Goal: Task Accomplishment & Management: Complete application form

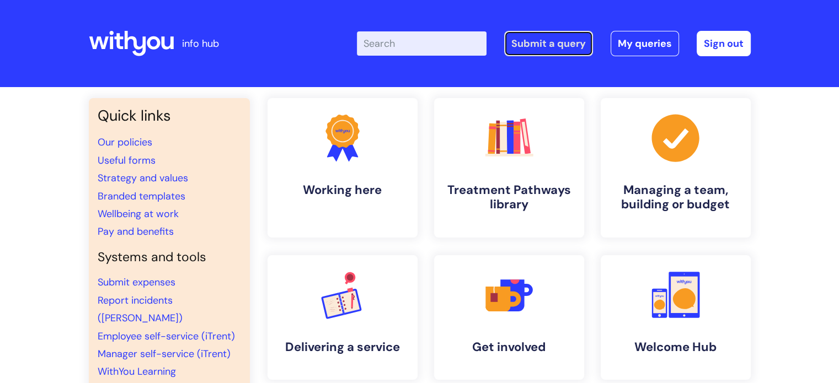
click at [543, 38] on link "Submit a query" at bounding box center [548, 43] width 89 height 25
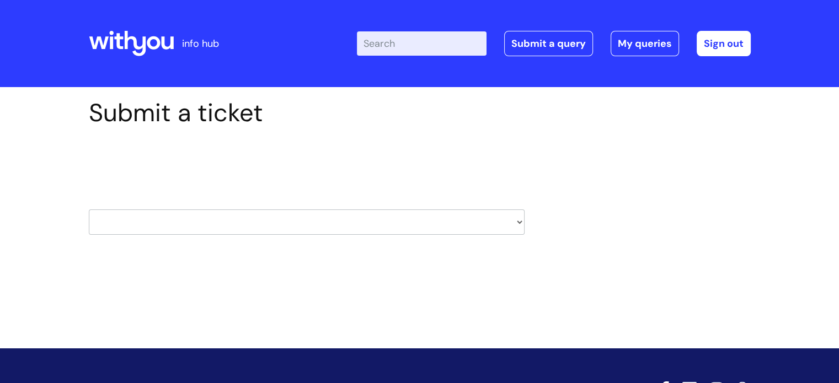
click at [520, 226] on select "HR / People IT and Support Clinical Drug Alerts Finance Accounts Data Support T…" at bounding box center [307, 222] width 436 height 25
select select "surrey_nhs_talking_therapies"
click at [89, 210] on select "HR / People IT and Support Clinical Drug Alerts Finance Accounts Data Support T…" at bounding box center [307, 222] width 436 height 25
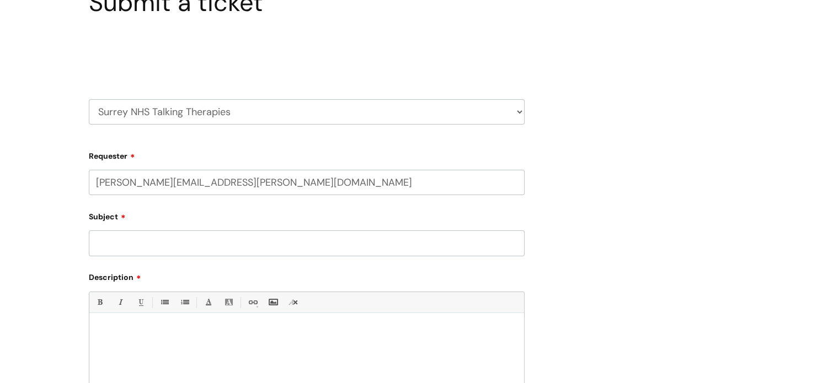
select select "80004286524"
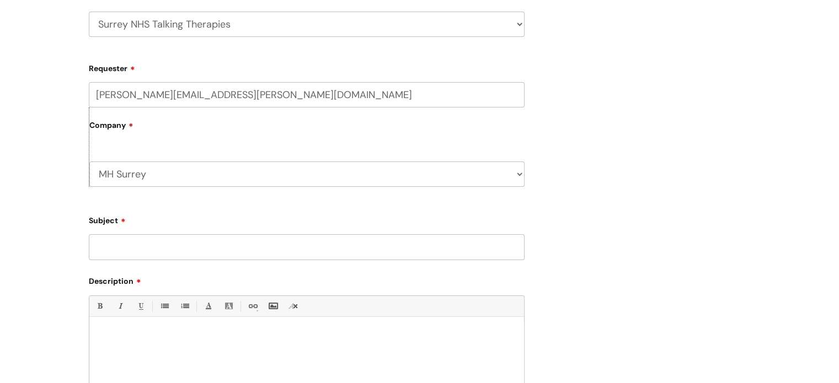
scroll to position [331, 0]
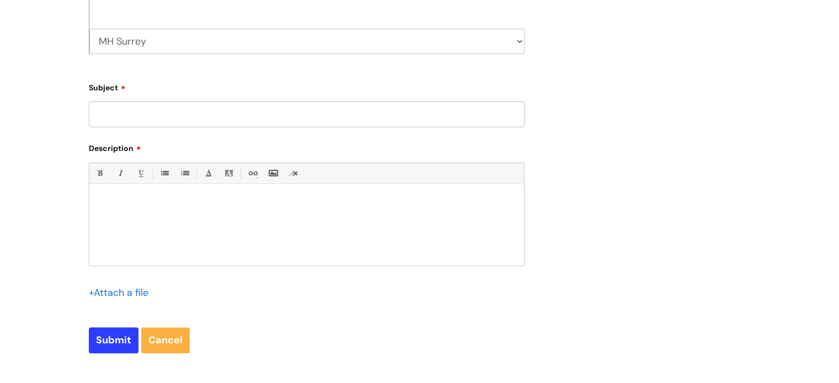
click at [278, 117] on input "Subject" at bounding box center [307, 114] width 436 height 25
paste input "BE018759"
type input "BE018759"
click at [173, 215] on div at bounding box center [306, 228] width 435 height 76
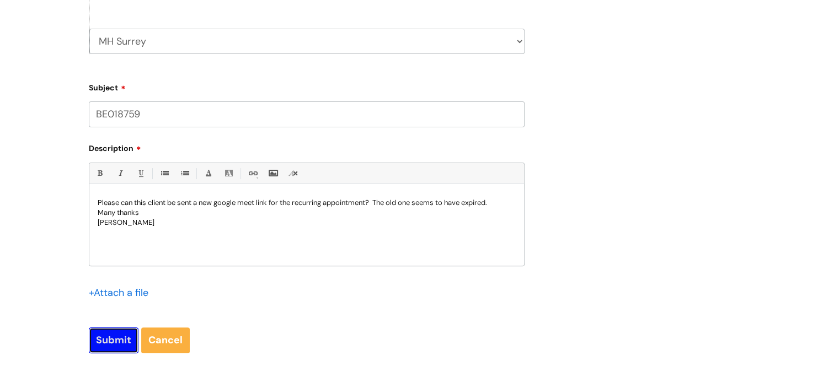
click at [113, 342] on input "Submit" at bounding box center [114, 340] width 50 height 25
type input "Please Wait..."
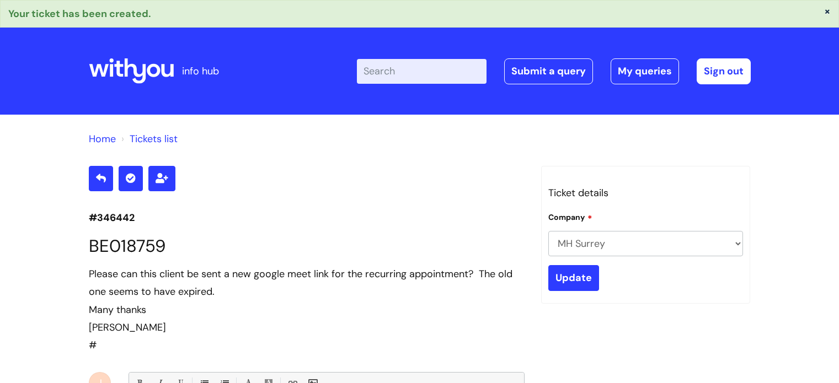
scroll to position [220, 0]
